Goal: Transaction & Acquisition: Obtain resource

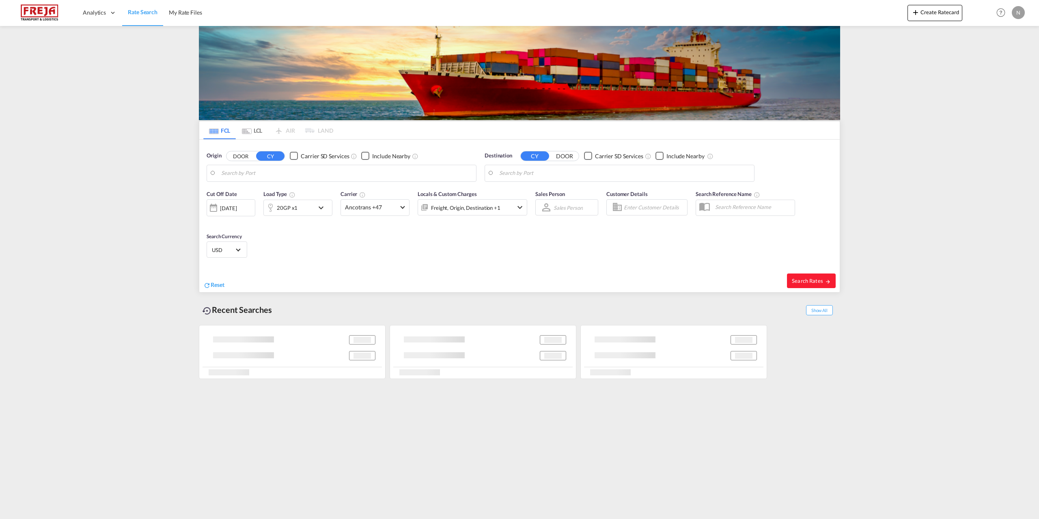
type input "[GEOGRAPHIC_DATA], [GEOGRAPHIC_DATA]"
type input "[GEOGRAPHIC_DATA], [GEOGRAPHIC_DATA], USMSY"
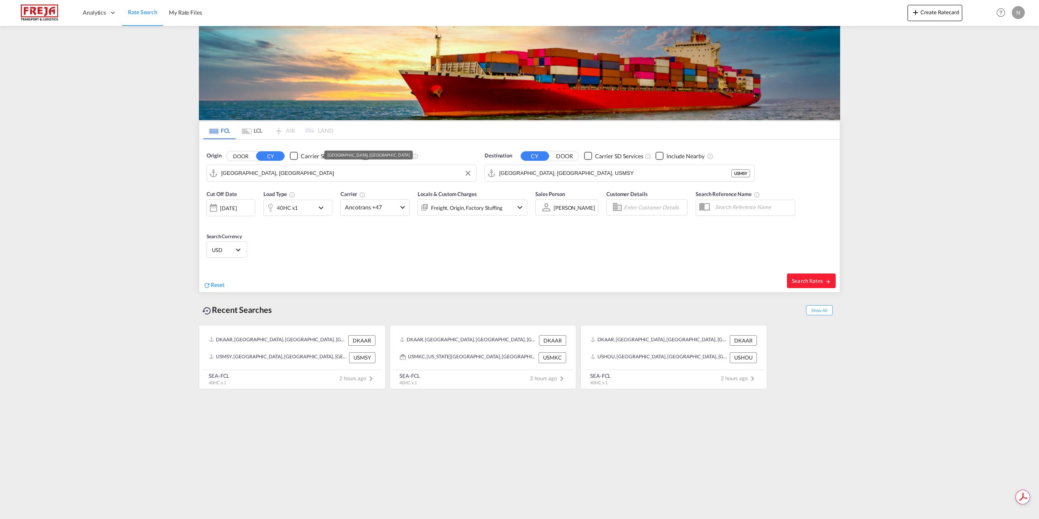
click at [352, 179] on md-autocomplete-wrap "[GEOGRAPHIC_DATA], [GEOGRAPHIC_DATA]" at bounding box center [346, 175] width 251 height 16
click at [334, 178] on input "[GEOGRAPHIC_DATA], [GEOGRAPHIC_DATA]" at bounding box center [346, 173] width 251 height 12
click at [267, 200] on div "[GEOGRAPHIC_DATA] ([GEOGRAPHIC_DATA]) Denmark DKCPH" at bounding box center [284, 195] width 154 height 24
type input "[GEOGRAPHIC_DATA] ([GEOGRAPHIC_DATA]), DKCPH"
click at [609, 171] on input "[GEOGRAPHIC_DATA], [GEOGRAPHIC_DATA], USMSY" at bounding box center [624, 173] width 251 height 12
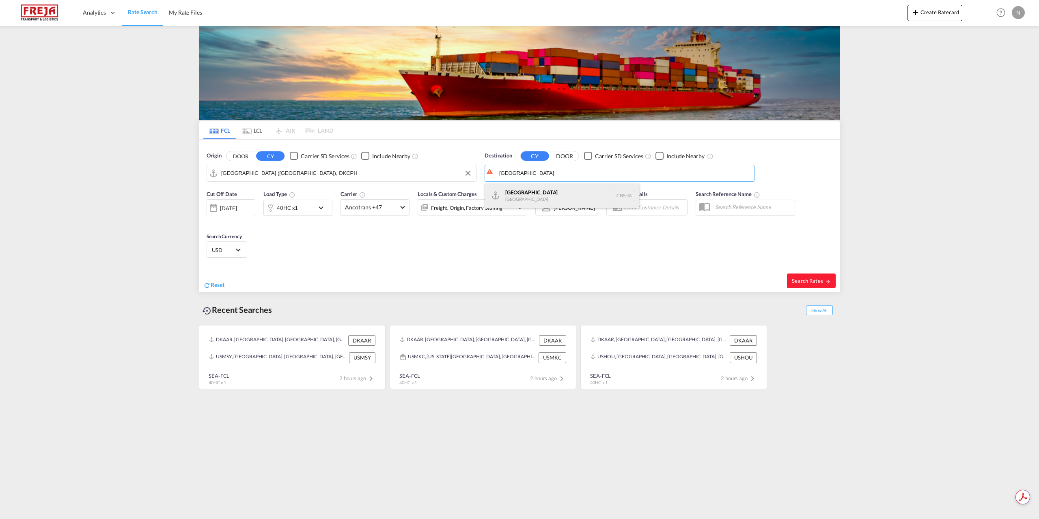
click at [551, 192] on div "Shanghai [GEOGRAPHIC_DATA] [GEOGRAPHIC_DATA]" at bounding box center [562, 195] width 154 height 24
type input "[GEOGRAPHIC_DATA], [GEOGRAPHIC_DATA]"
click at [360, 209] on span "Ancotrans +47" at bounding box center [371, 207] width 53 height 8
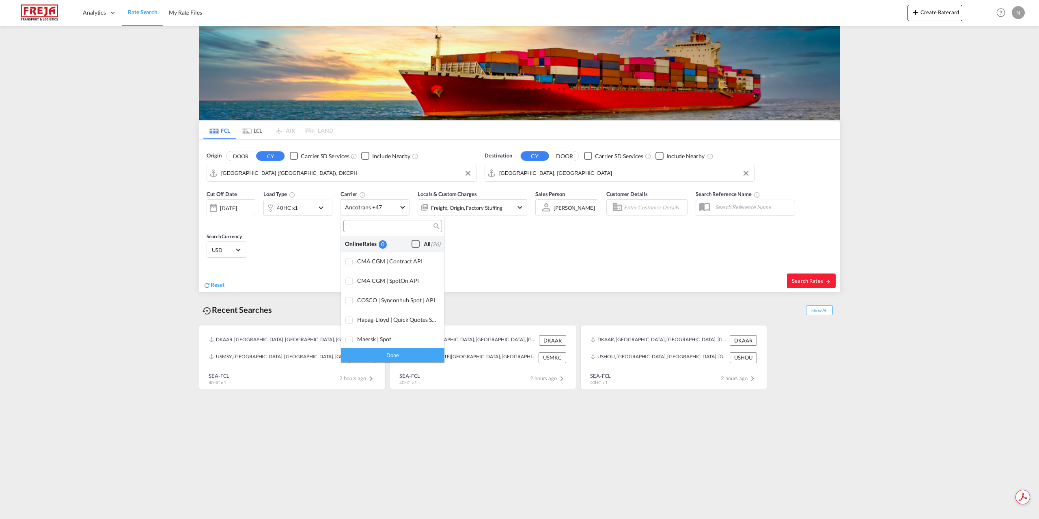
click at [424, 243] on div "All (26)" at bounding box center [432, 244] width 17 height 8
click at [421, 356] on div "Done" at bounding box center [392, 355] width 103 height 14
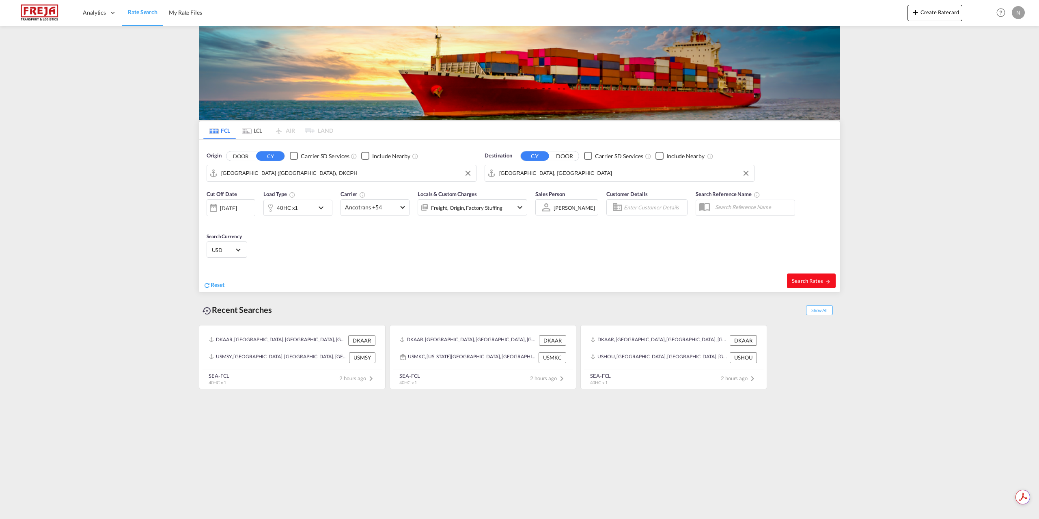
click at [808, 278] on span "Search Rates" at bounding box center [811, 281] width 39 height 6
type input "DKCPH to CNSHA / [DATE]"
